Goal: Information Seeking & Learning: Find specific page/section

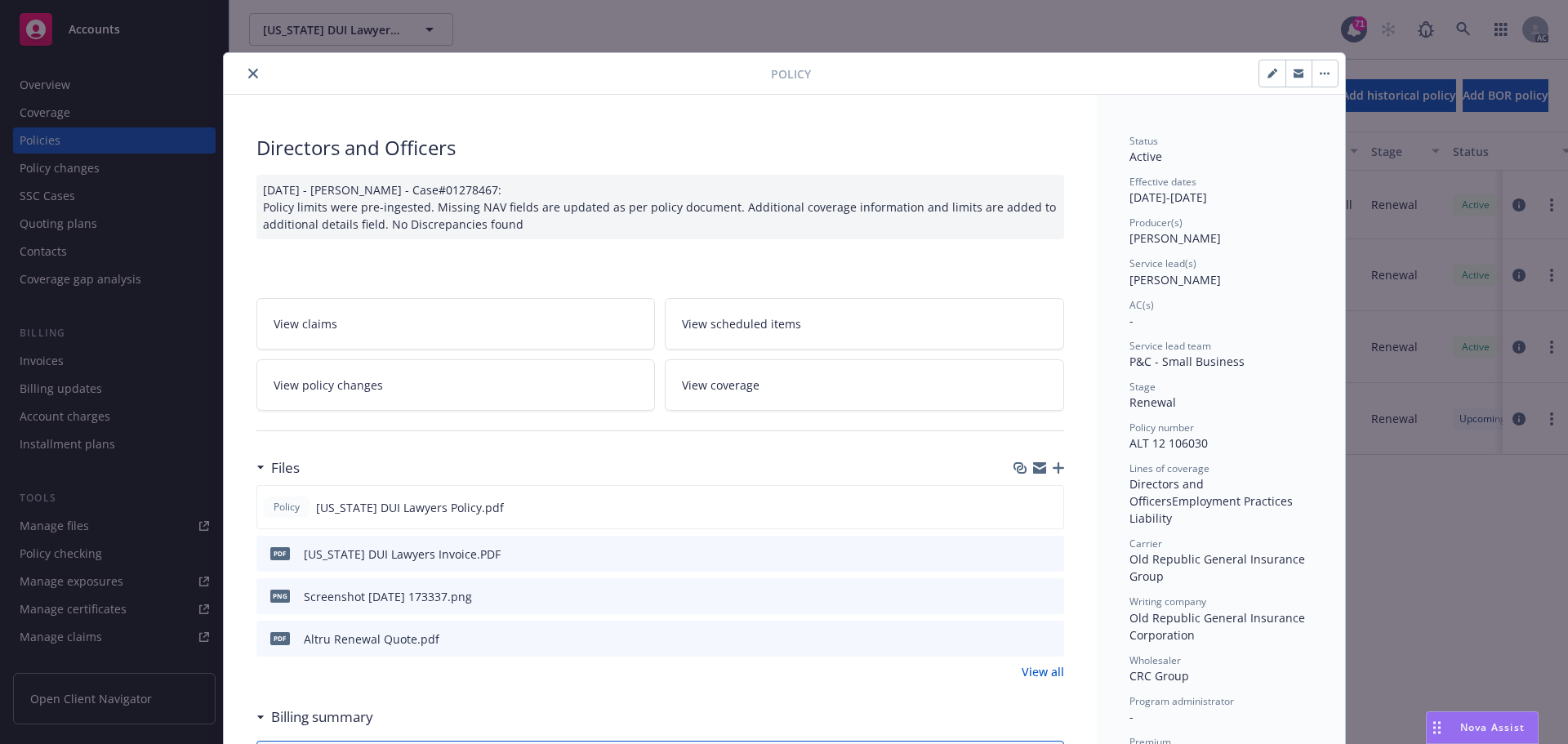
scroll to position [539, 0]
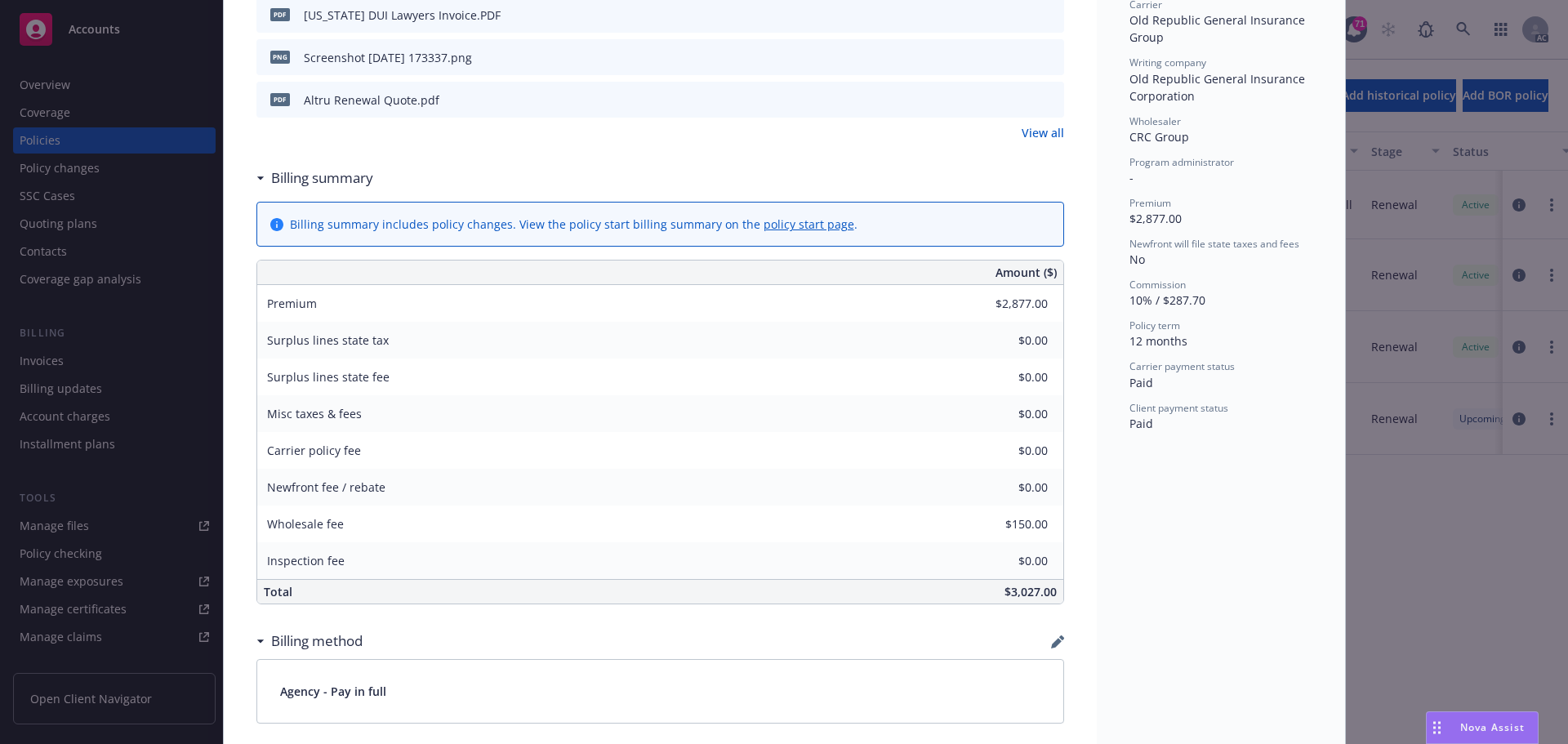
click at [1047, 99] on icon "preview file" at bounding box center [1048, 99] width 15 height 11
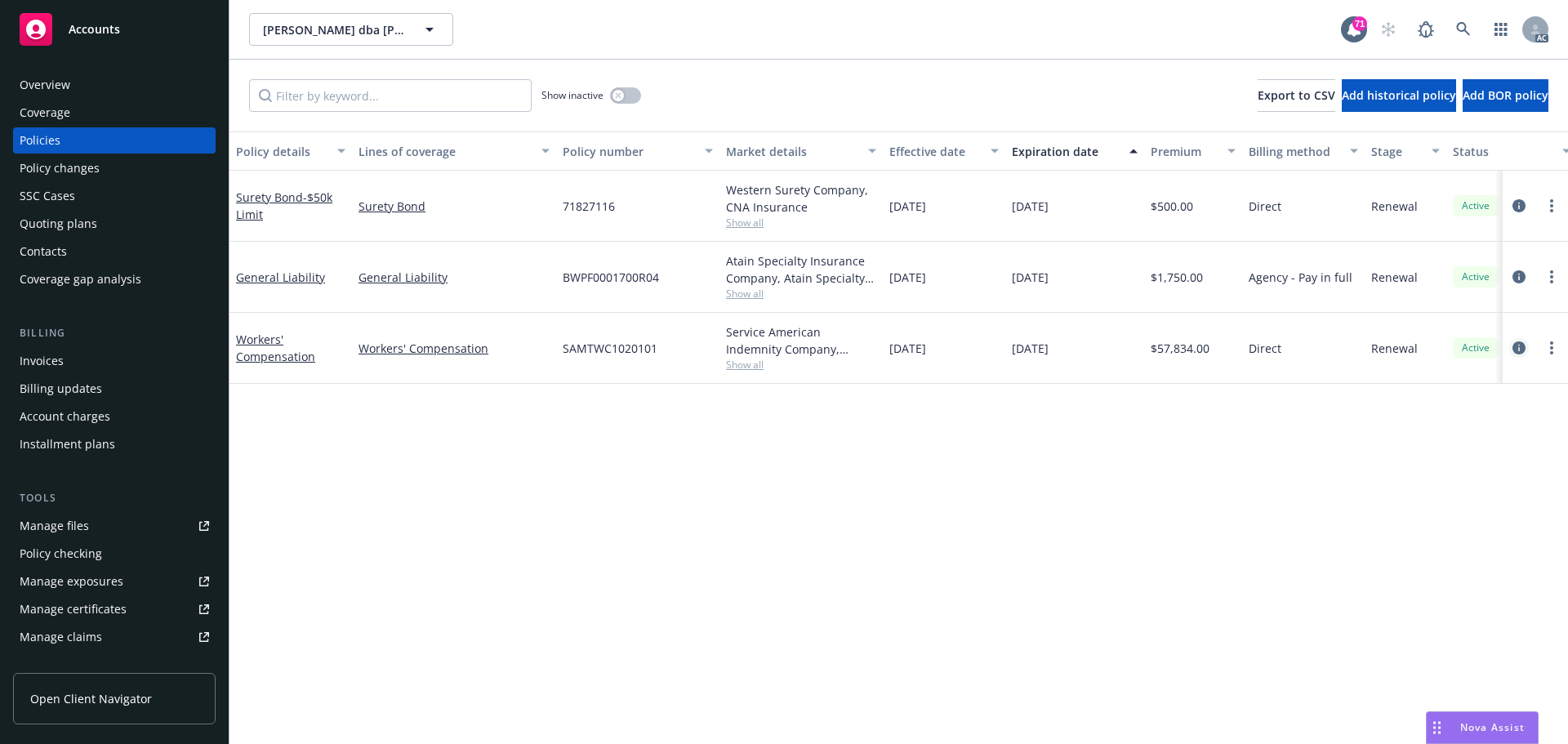
click at [1517, 350] on icon "circleInformation" at bounding box center [1518, 348] width 13 height 13
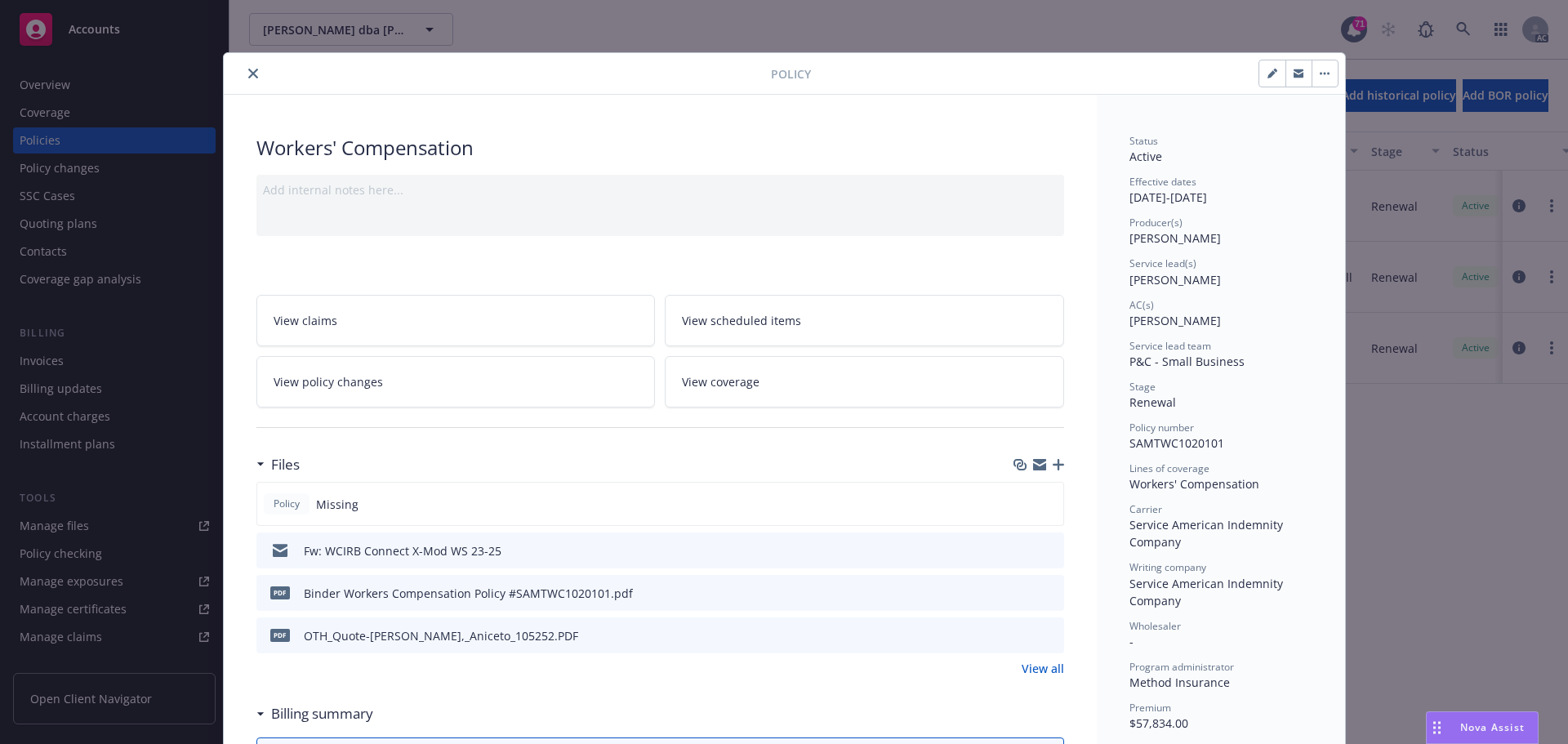
click at [248, 75] on icon "close" at bounding box center [253, 74] width 10 height 10
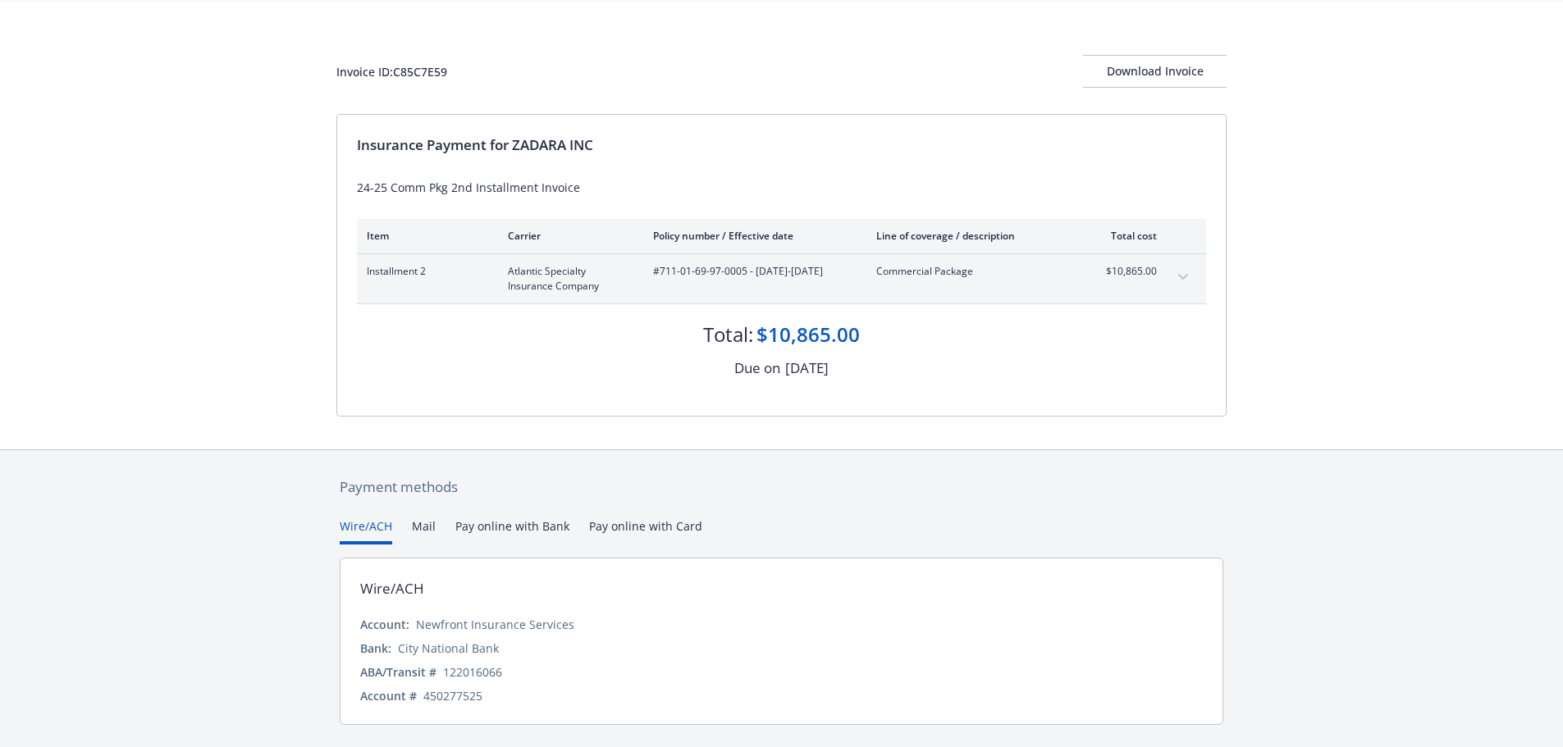
scroll to position [98, 0]
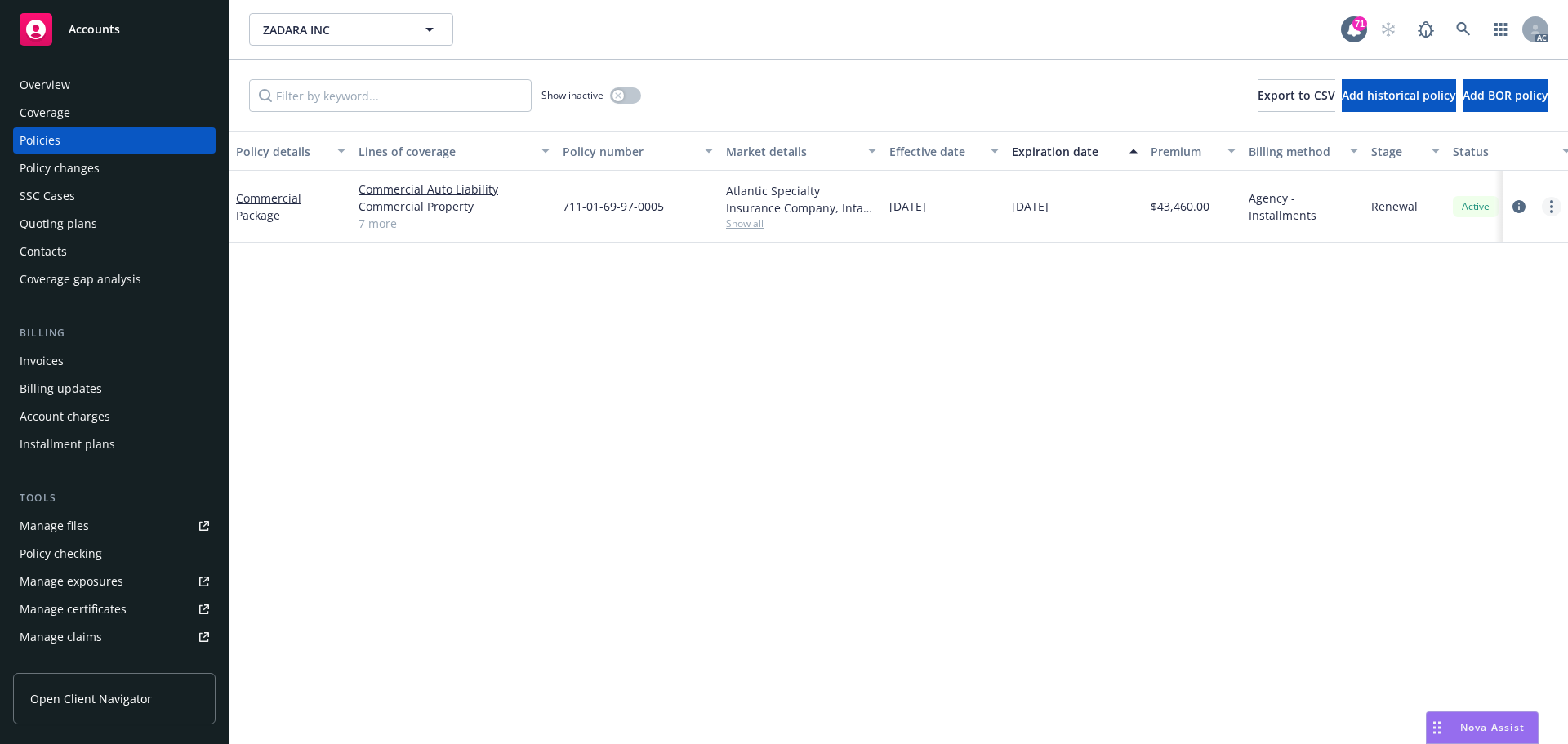
click at [1556, 210] on link "more" at bounding box center [1552, 207] width 20 height 20
click at [1424, 443] on link "Copy logging email" at bounding box center [1464, 436] width 192 height 33
click at [81, 371] on div "Invoices" at bounding box center [114, 361] width 189 height 26
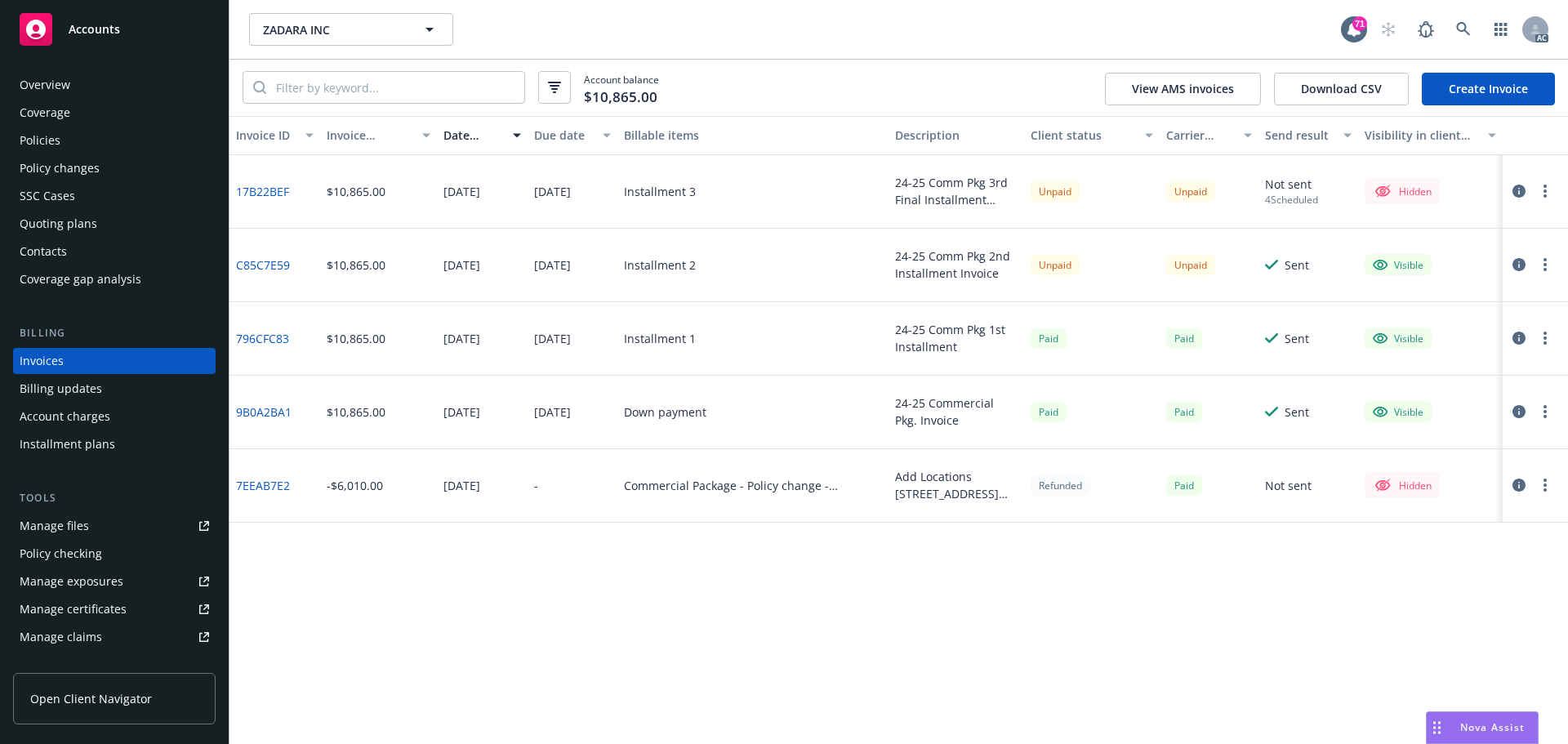
click at [1546, 269] on circle "button" at bounding box center [1544, 269] width 3 height 3
click at [1423, 493] on link "Copy logging email" at bounding box center [1450, 494] width 208 height 33
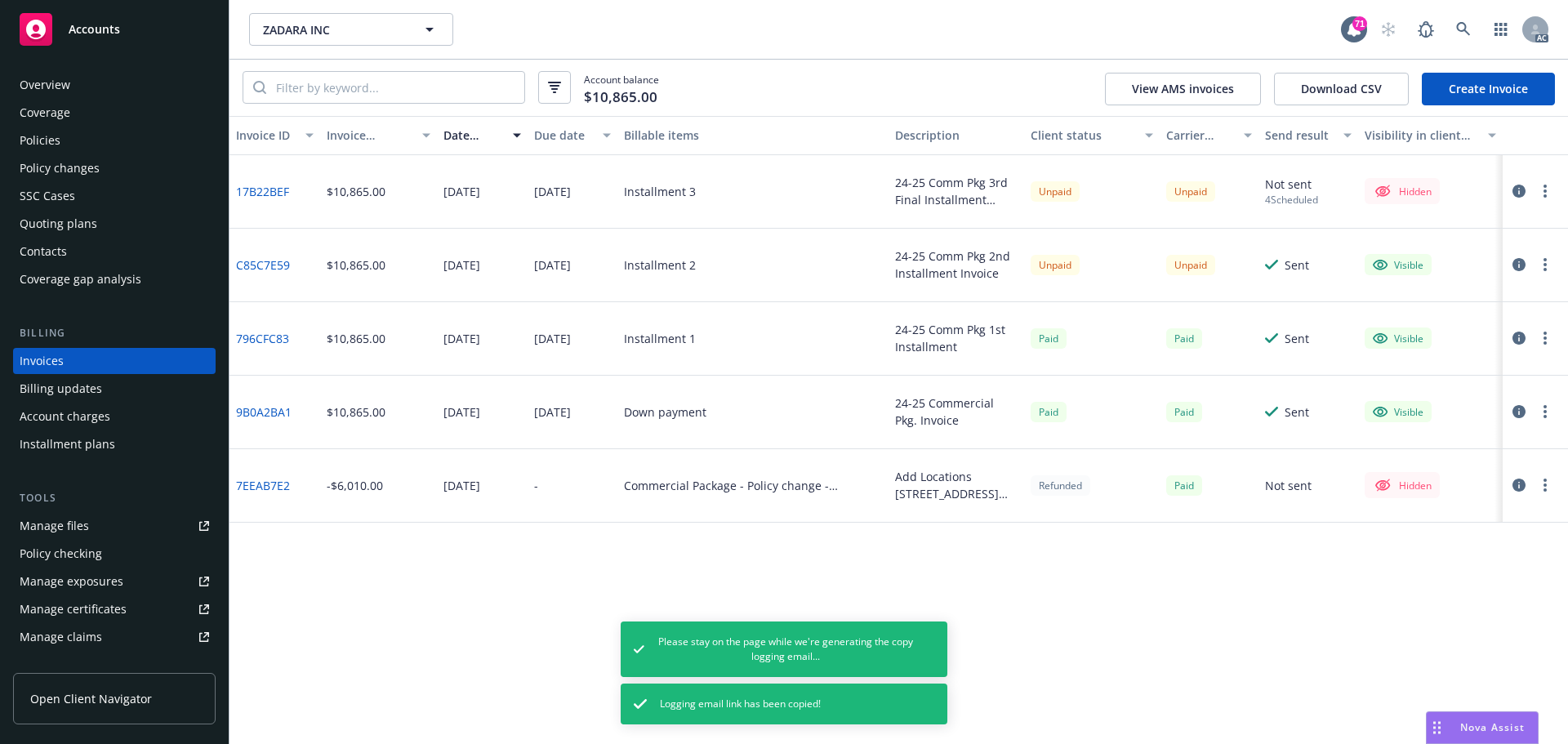
click at [103, 524] on link "Manage files" at bounding box center [113, 526] width 202 height 26
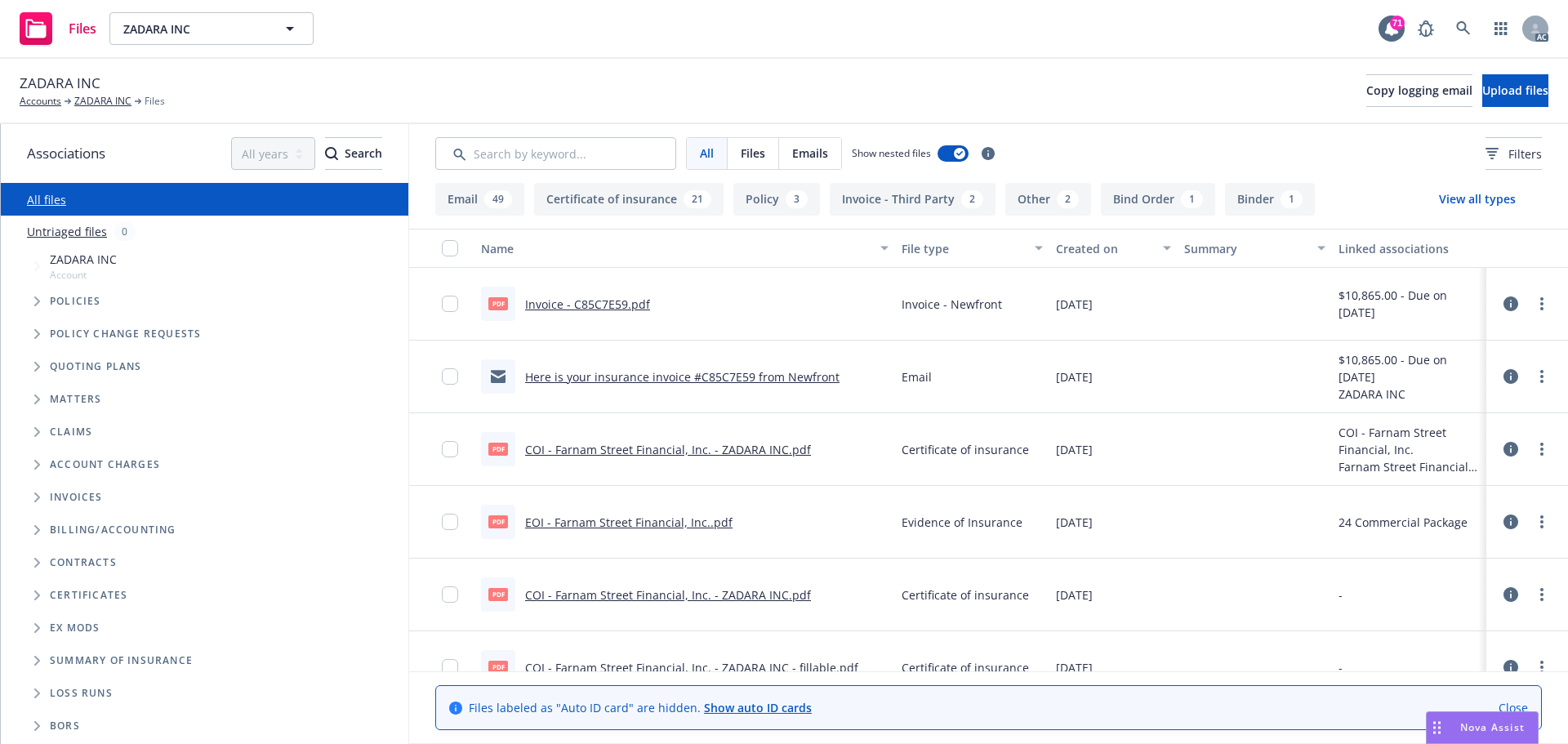
click at [37, 500] on icon "Tree Example" at bounding box center [37, 498] width 6 height 10
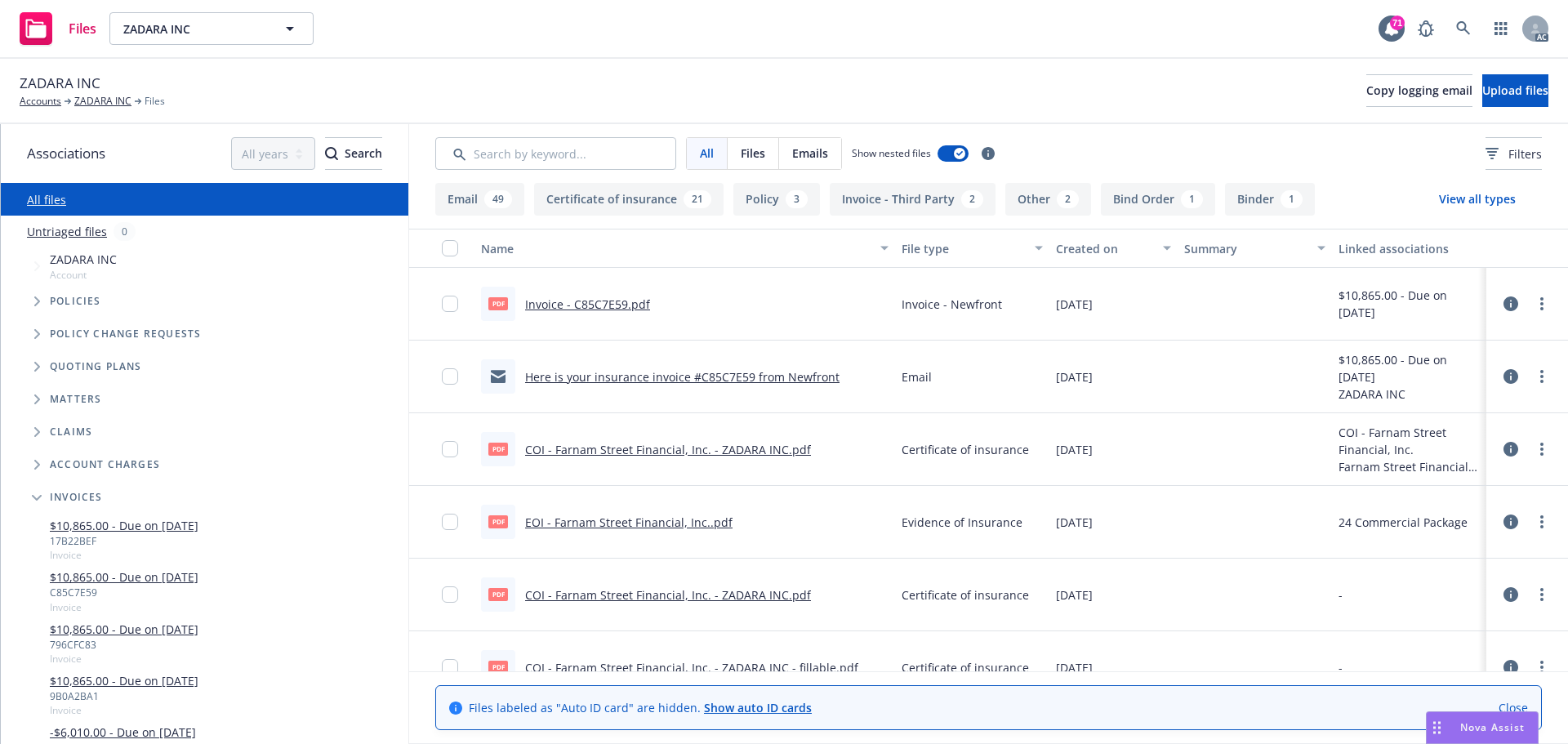
click at [177, 575] on link "$10,865.00 - Due on 6/30/2025" at bounding box center [123, 577] width 148 height 17
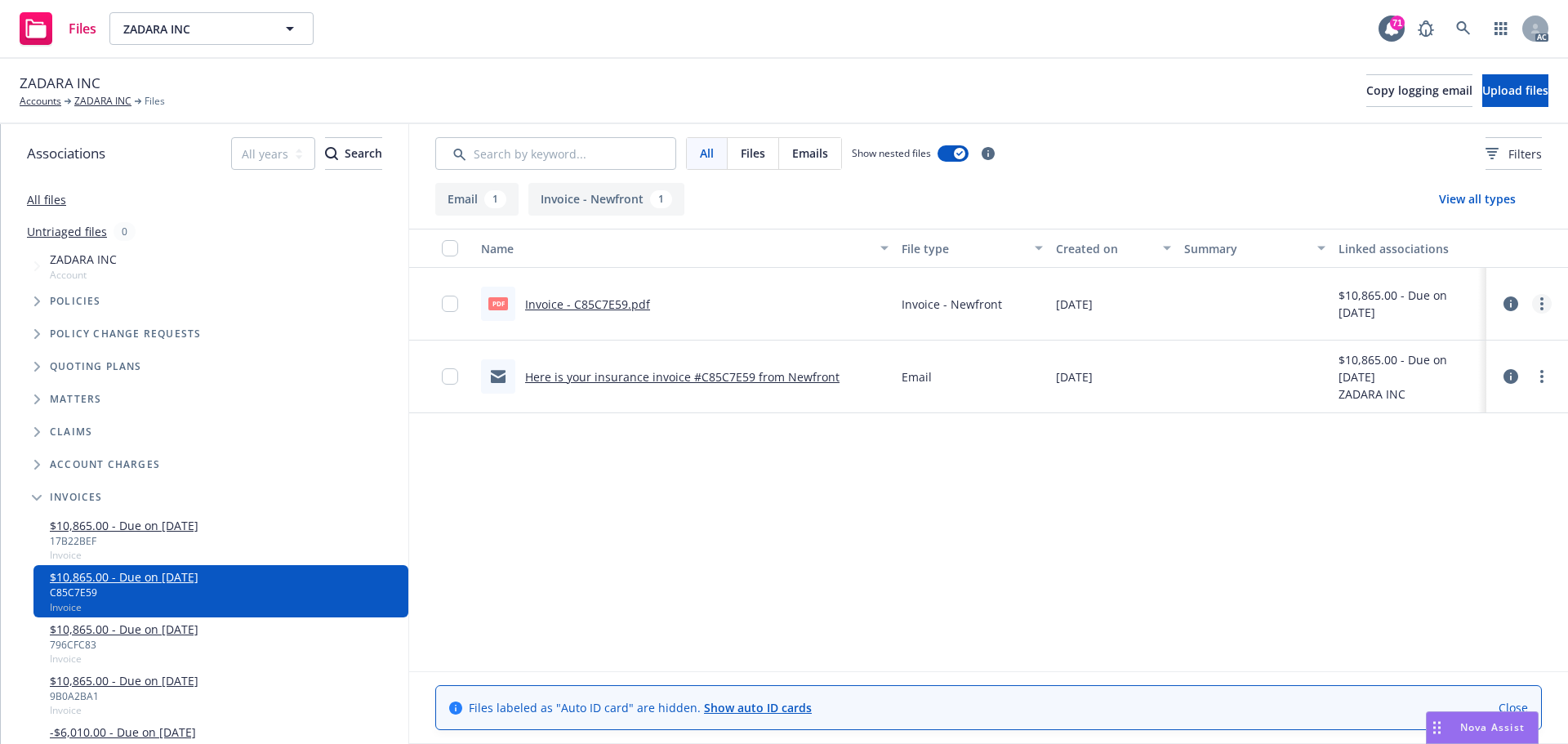
click at [1551, 306] on link "more" at bounding box center [1542, 304] width 20 height 20
click at [866, 540] on div "Name File type Created on Summary Linked associations pdf Invoice - C85C7E59.pd…" at bounding box center [989, 450] width 1159 height 443
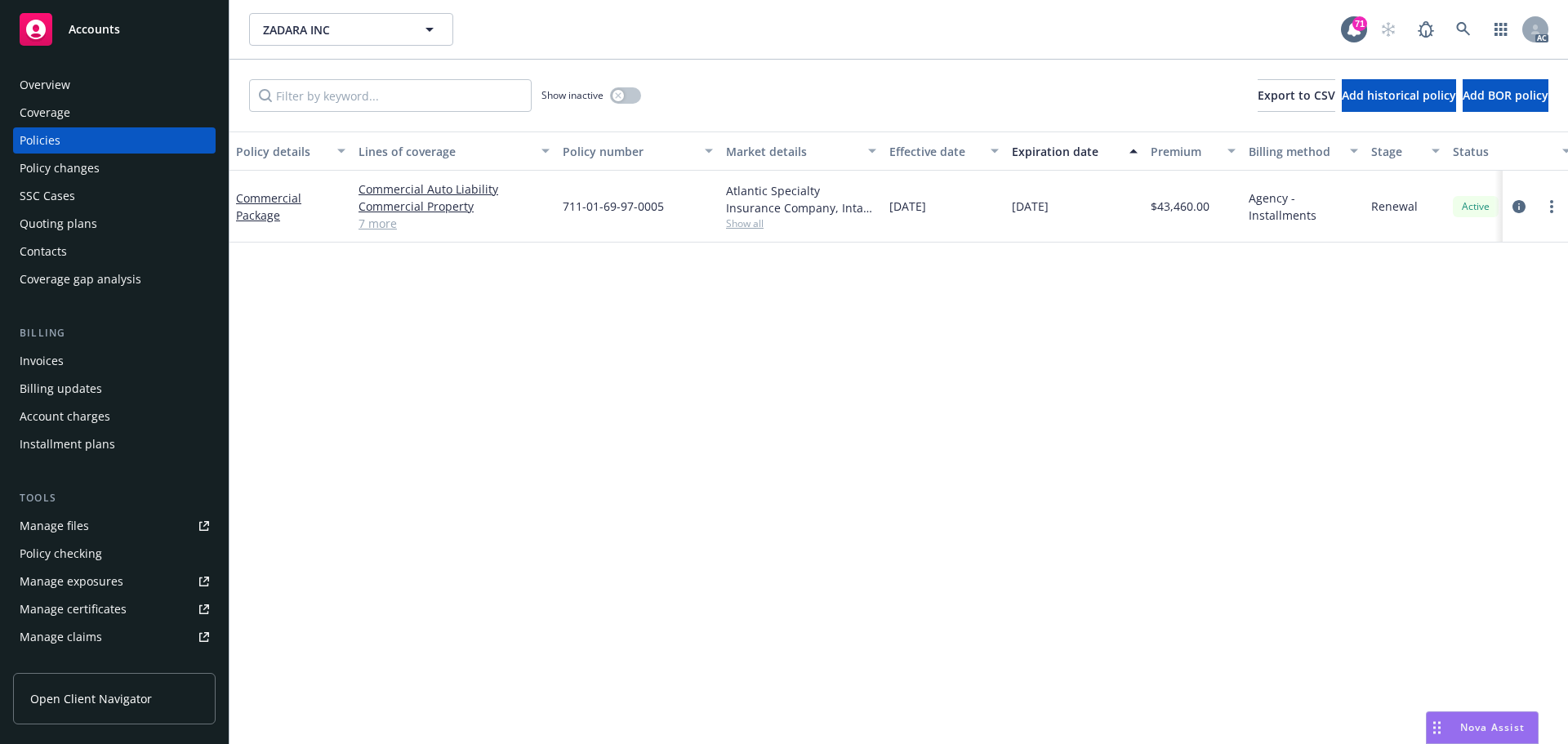
click at [1317, 330] on div "Policy details Lines of coverage Policy number Market details Effective date Ex…" at bounding box center [898, 437] width 1338 height 613
click at [1549, 208] on link "more" at bounding box center [1552, 207] width 20 height 20
click at [1421, 447] on link "Copy logging email" at bounding box center [1464, 436] width 192 height 33
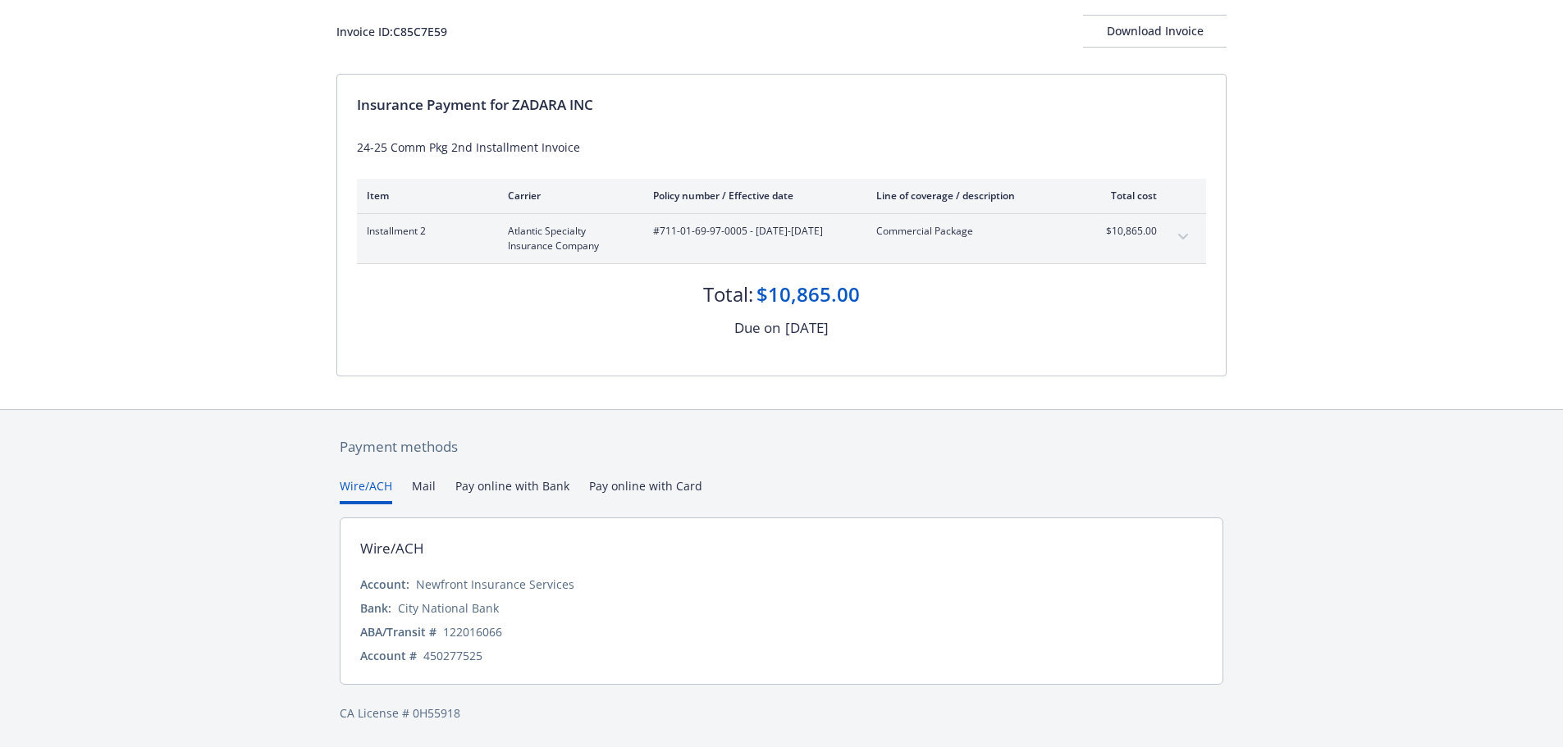
scroll to position [98, 0]
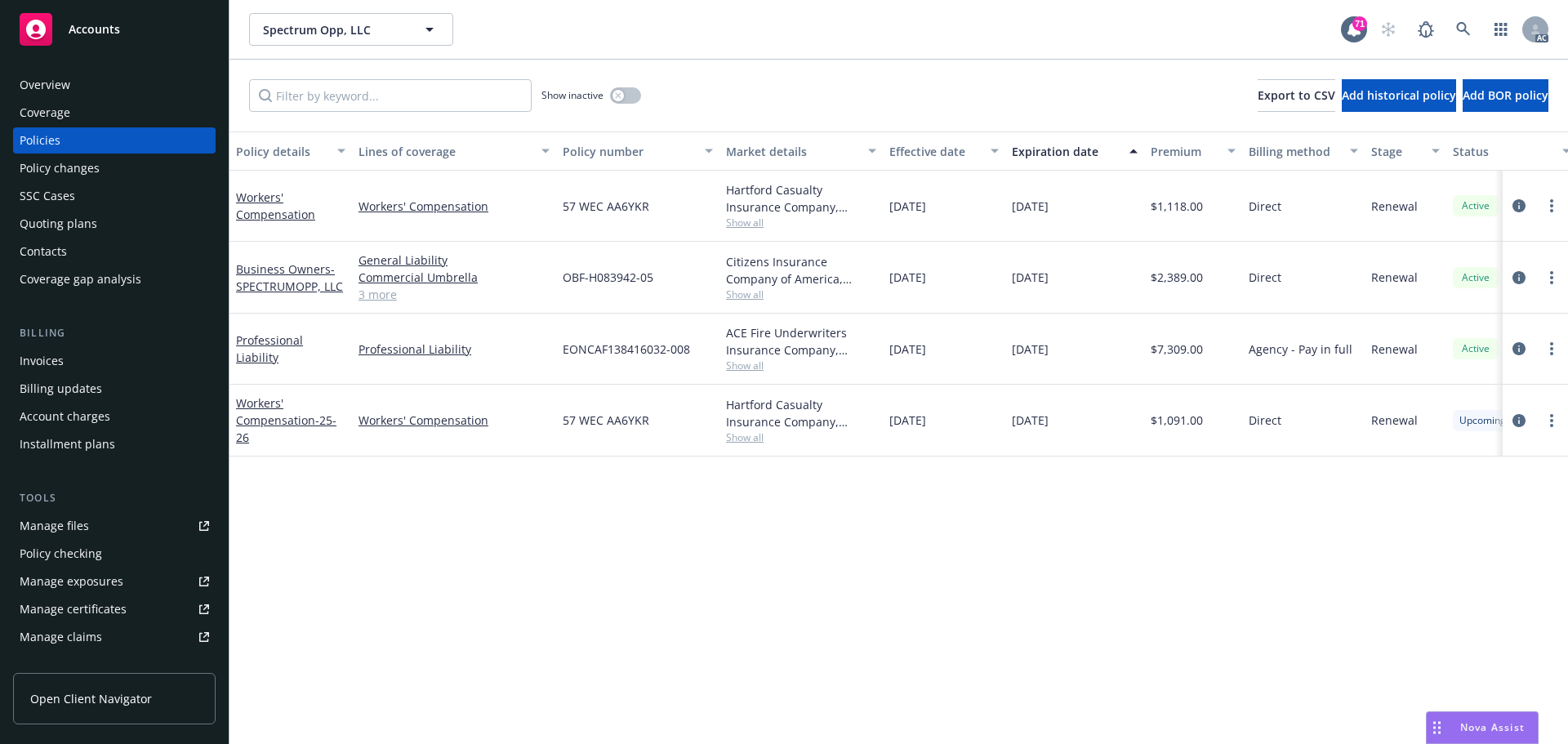
click at [734, 533] on div "Policy details Lines of coverage Policy number Market details Effective date Ex…" at bounding box center [898, 437] width 1338 height 613
